Goal: Transaction & Acquisition: Complete application form

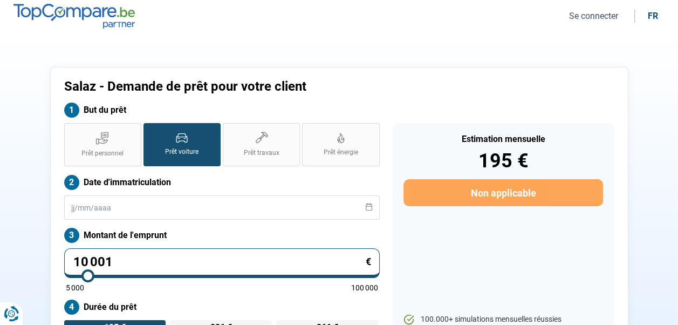
click at [580, 14] on button "Se connecter" at bounding box center [594, 15] width 56 height 11
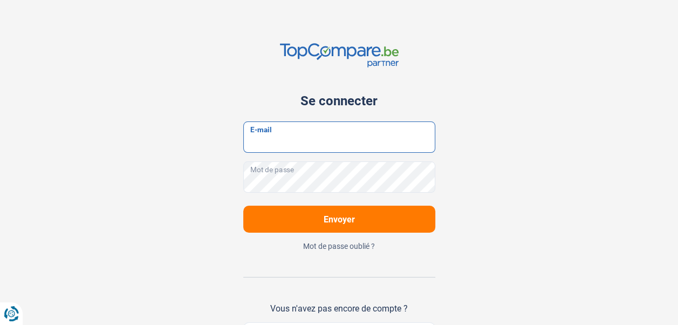
type input "salaztournai@gmail.com"
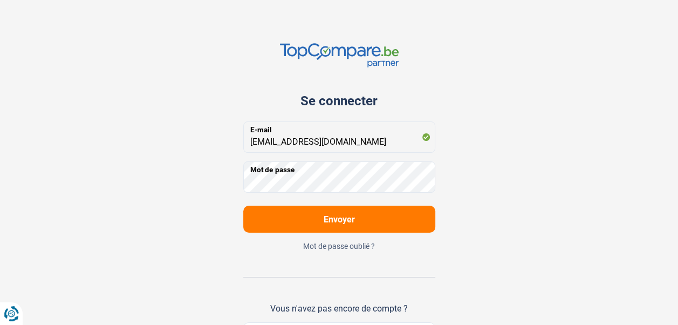
click at [341, 219] on span "Envoyer" at bounding box center [339, 219] width 31 height 10
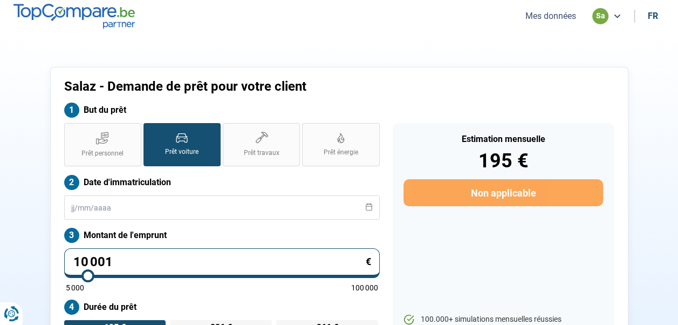
click at [559, 16] on button "Mes données" at bounding box center [550, 15] width 57 height 11
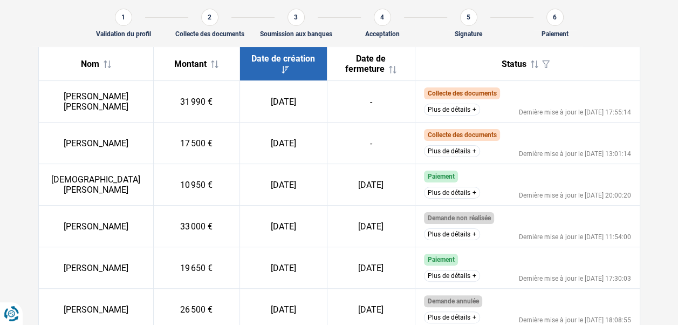
scroll to position [149, 0]
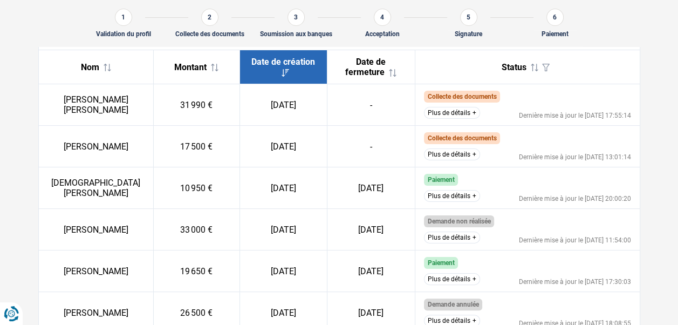
click at [451, 151] on button "Plus de détails" at bounding box center [452, 154] width 56 height 12
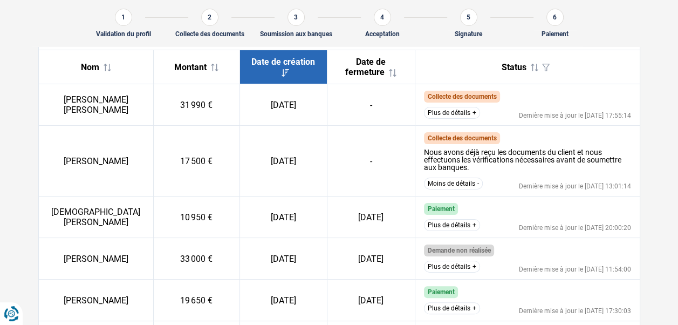
click at [437, 112] on button "Plus de détails" at bounding box center [452, 113] width 56 height 12
